Goal: Task Accomplishment & Management: Manage account settings

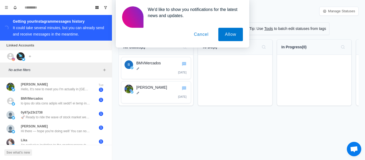
click at [3, 4] on div "We'd like to show you notifications for the latest news and updates. Allow Canc…" at bounding box center [182, 24] width 365 height 48
click at [5, 6] on div "We'd like to show you notifications for the latest news and updates. Allow Canc…" at bounding box center [182, 24] width 365 height 48
click at [30, 68] on p "No active filters" at bounding box center [55, 70] width 93 height 5
click at [6, 8] on div "We'd like to show you notifications for the latest news and updates. Allow Canc…" at bounding box center [182, 24] width 365 height 48
click at [193, 37] on button "Cancel" at bounding box center [201, 34] width 28 height 13
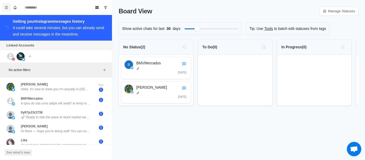
click at [7, 9] on icon "Menu" at bounding box center [7, 8] width 4 height 4
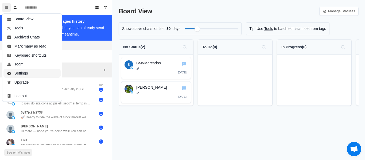
click at [28, 73] on button "Settings" at bounding box center [31, 73] width 57 height 9
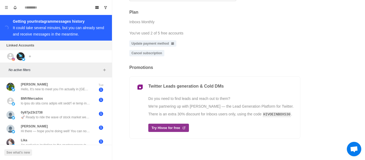
scroll to position [183, 0]
click at [96, 7] on icon "Board View" at bounding box center [97, 8] width 4 height 4
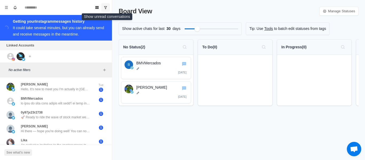
click at [105, 8] on icon "Show unread conversations" at bounding box center [106, 8] width 4 height 4
click at [105, 8] on icon "Show all conversations" at bounding box center [106, 8] width 4 height 4
click at [105, 8] on icon "Show unread conversations" at bounding box center [106, 8] width 4 height 4
click at [106, 8] on icon "Show all conversations" at bounding box center [105, 7] width 3 height 3
click at [106, 8] on icon "Show unread conversations" at bounding box center [106, 8] width 4 height 4
